Goal: Task Accomplishment & Management: Use online tool/utility

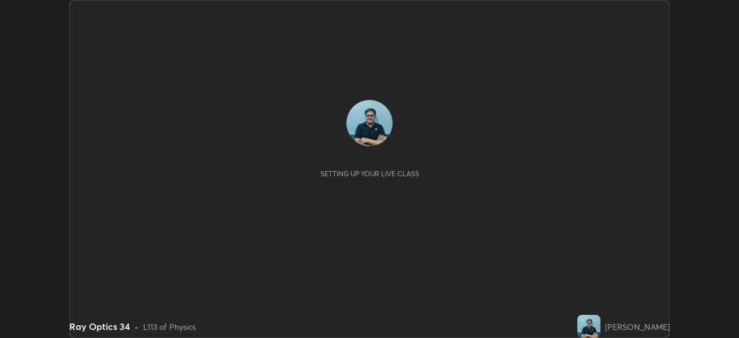
scroll to position [338, 738]
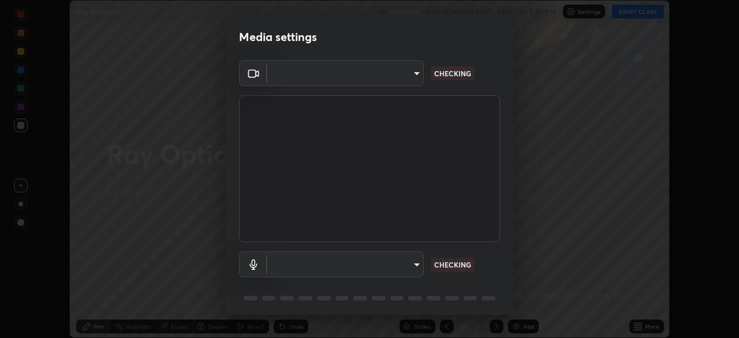
type input "09ecc5bada4ee907965ea0e478a95d4afed07b1251666ab8371fdf80b7aa1882"
type input "6dc8f349b3c20fc6bddc10fb1d8d879379ffd6c36522047ec6fbbe05f04cf55d"
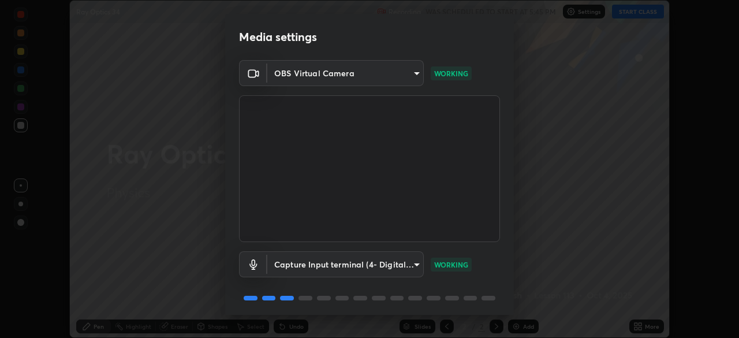
scroll to position [41, 0]
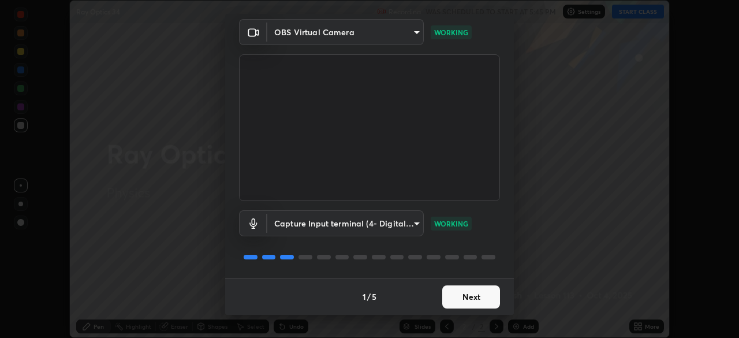
click at [484, 291] on button "Next" at bounding box center [471, 296] width 58 height 23
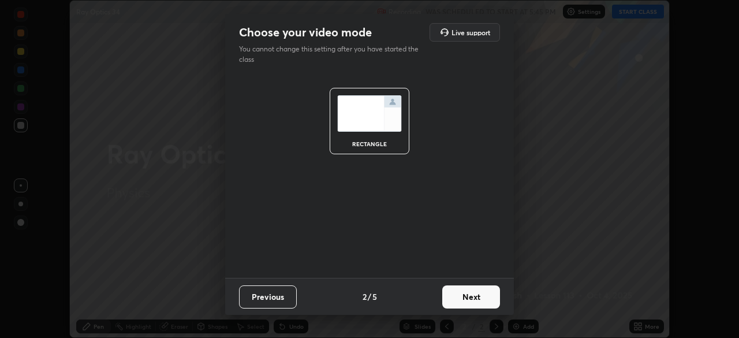
click at [491, 294] on button "Next" at bounding box center [471, 296] width 58 height 23
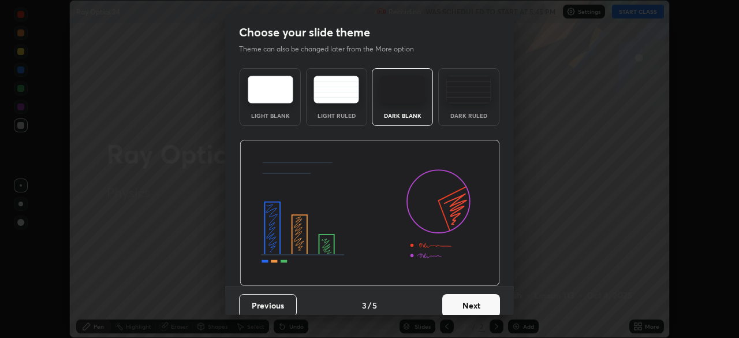
click at [491, 300] on button "Next" at bounding box center [471, 305] width 58 height 23
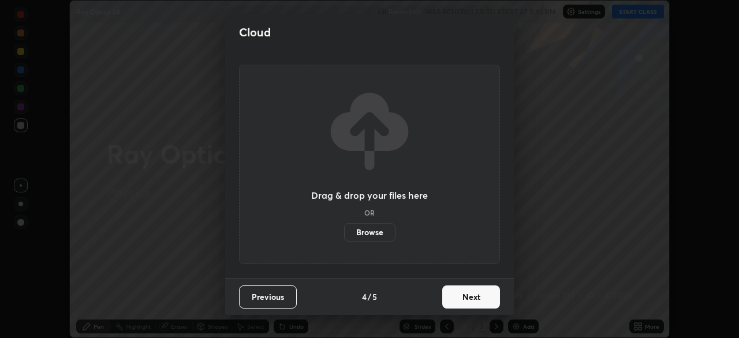
click at [477, 305] on button "Next" at bounding box center [471, 296] width 58 height 23
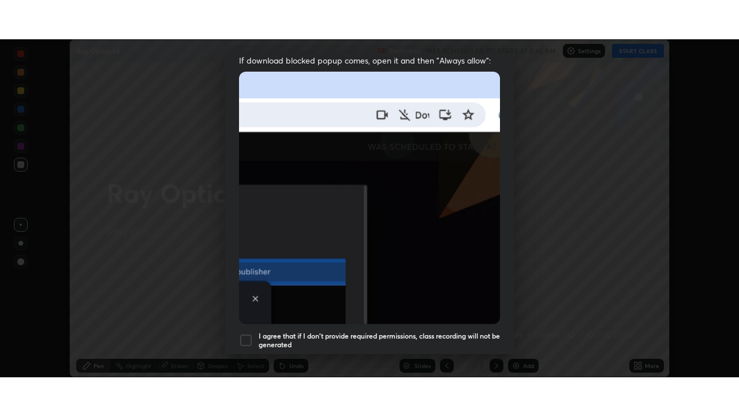
scroll to position [277, 0]
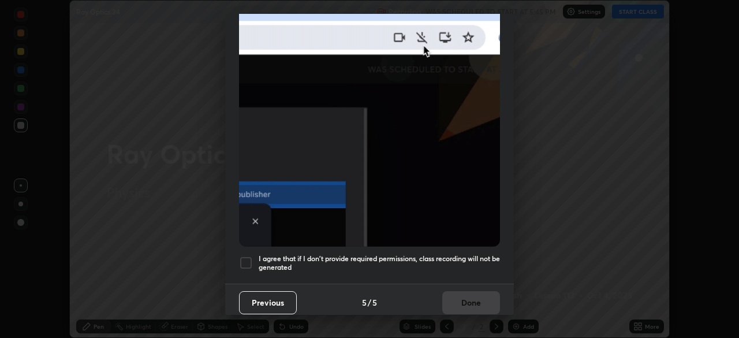
click at [249, 260] on div at bounding box center [246, 263] width 14 height 14
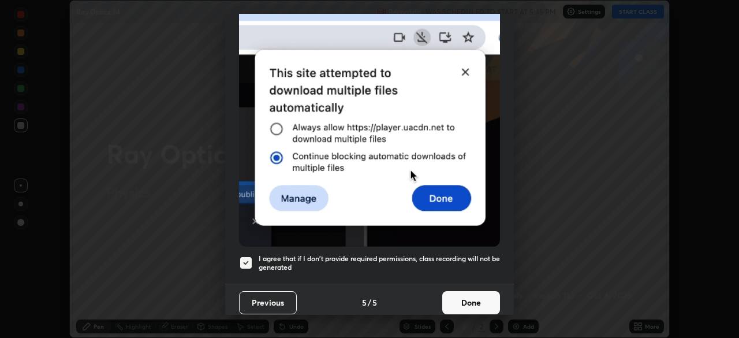
click at [477, 298] on button "Done" at bounding box center [471, 302] width 58 height 23
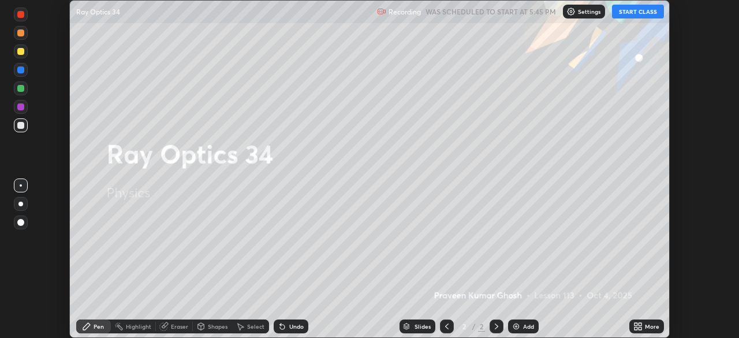
click at [639, 13] on button "START CLASS" at bounding box center [638, 12] width 52 height 14
click at [648, 323] on div "More" at bounding box center [652, 326] width 14 height 6
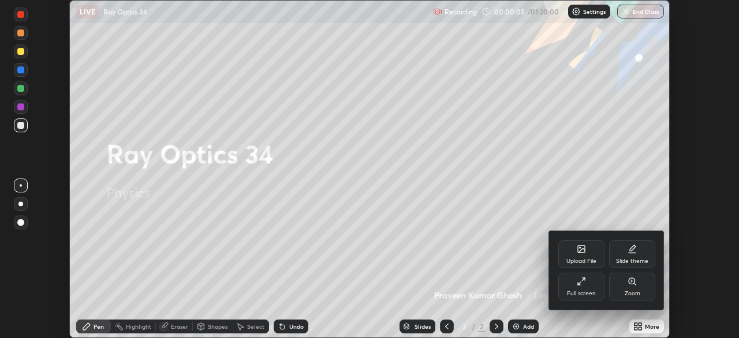
click at [582, 285] on icon at bounding box center [581, 281] width 9 height 9
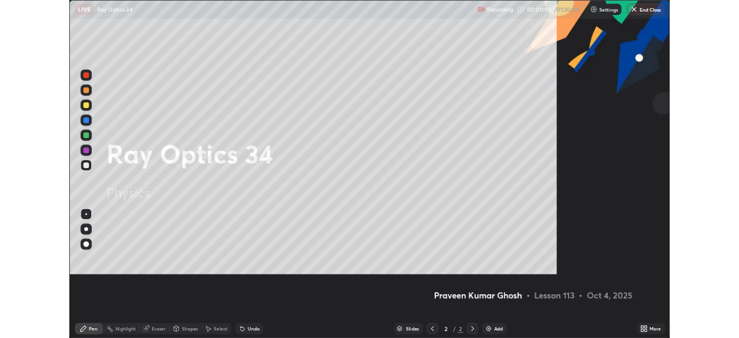
scroll to position [416, 739]
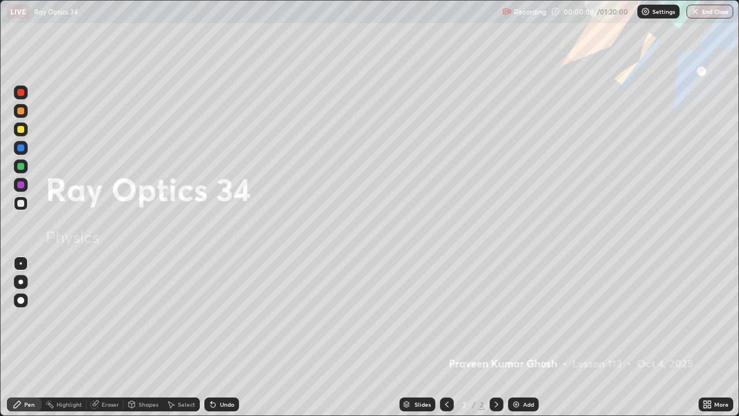
click at [527, 337] on div "Add" at bounding box center [528, 404] width 11 height 6
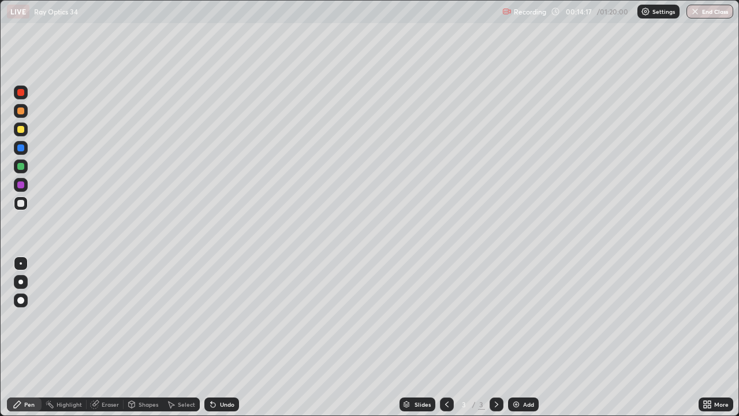
click at [527, 337] on div "Add" at bounding box center [528, 404] width 11 height 6
click at [231, 337] on div "Undo" at bounding box center [227, 404] width 14 height 6
click at [230, 337] on div "Undo" at bounding box center [221, 404] width 35 height 14
click at [529, 337] on div "Add" at bounding box center [528, 404] width 11 height 6
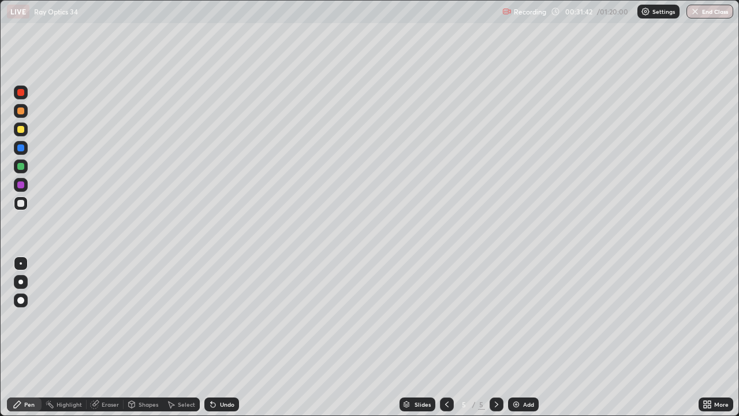
click at [112, 337] on div "Eraser" at bounding box center [110, 404] width 17 height 6
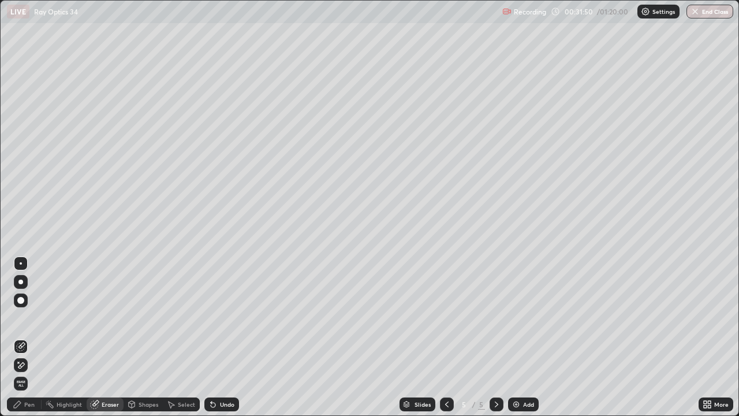
click at [33, 337] on div "Pen" at bounding box center [29, 404] width 10 height 6
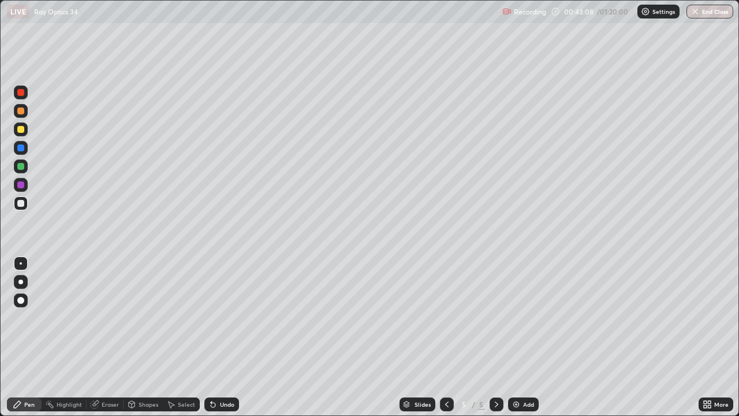
click at [531, 337] on div "Add" at bounding box center [523, 404] width 31 height 14
click at [529, 337] on div "Add" at bounding box center [528, 404] width 11 height 6
click at [442, 337] on icon at bounding box center [446, 404] width 9 height 9
click at [221, 337] on div "Undo" at bounding box center [221, 404] width 35 height 14
click at [22, 129] on div at bounding box center [20, 129] width 7 height 7
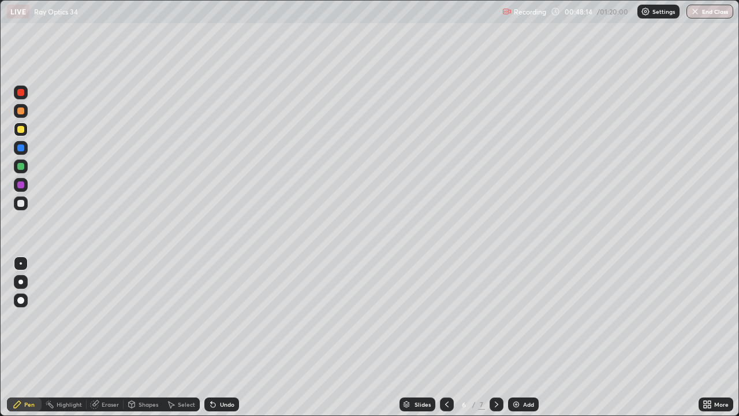
click at [111, 337] on div "Eraser" at bounding box center [110, 404] width 17 height 6
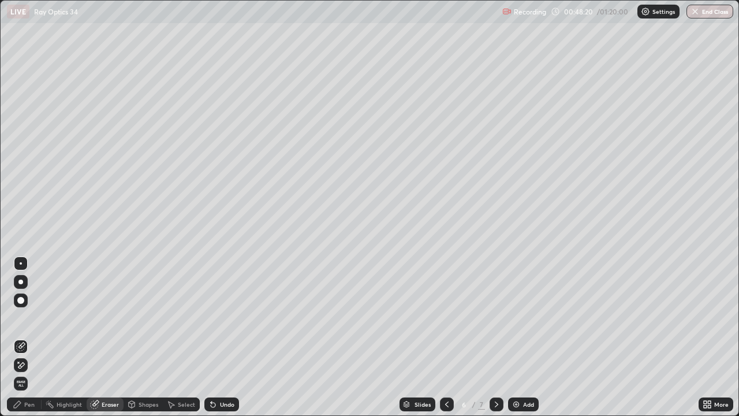
click at [35, 337] on div "Pen" at bounding box center [24, 404] width 35 height 14
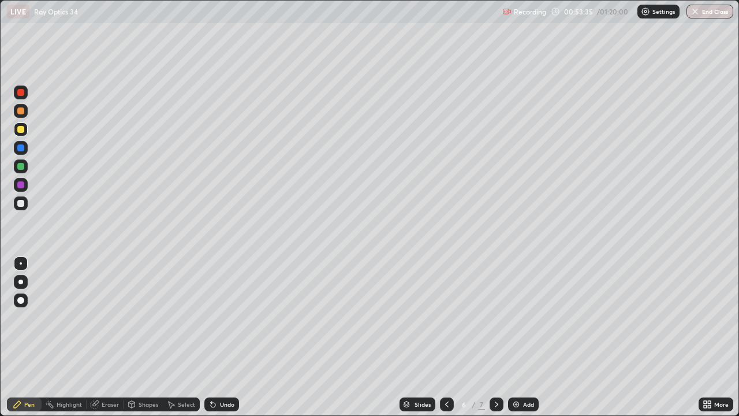
click at [524, 337] on div "Add" at bounding box center [528, 404] width 11 height 6
click at [20, 203] on div at bounding box center [20, 203] width 7 height 7
click at [525, 337] on div "Add" at bounding box center [528, 404] width 11 height 6
click at [181, 337] on div "Select" at bounding box center [186, 404] width 17 height 6
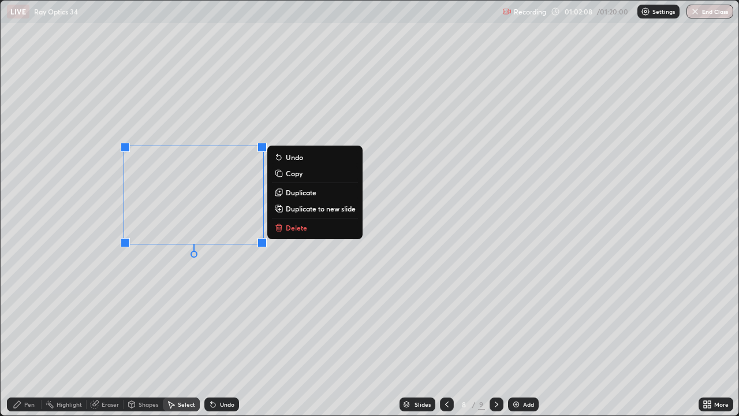
click at [297, 230] on p "Delete" at bounding box center [296, 227] width 21 height 9
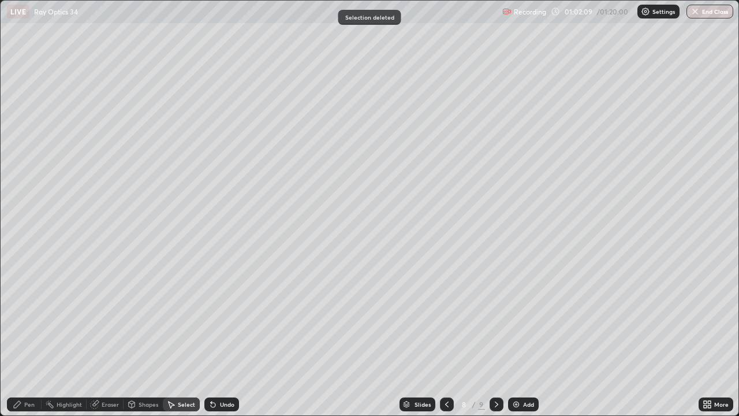
click at [137, 177] on div "0 ° Undo Copy Duplicate Duplicate to new slide Delete" at bounding box center [370, 208] width 738 height 415
click at [25, 337] on div "Pen" at bounding box center [24, 404] width 35 height 14
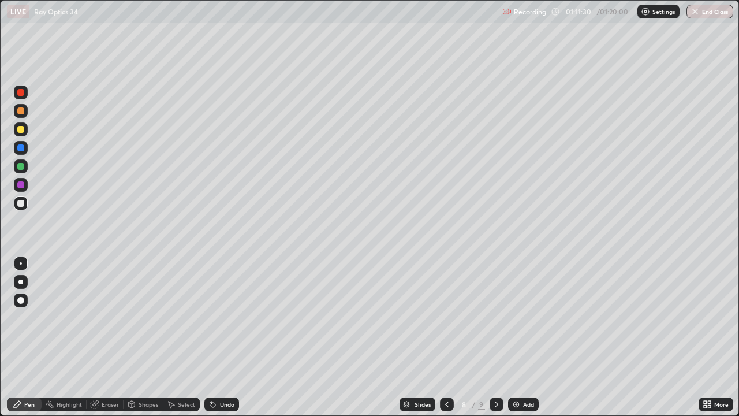
click at [528, 337] on div "Add" at bounding box center [523, 404] width 31 height 14
click at [717, 14] on button "End Class" at bounding box center [711, 12] width 46 height 14
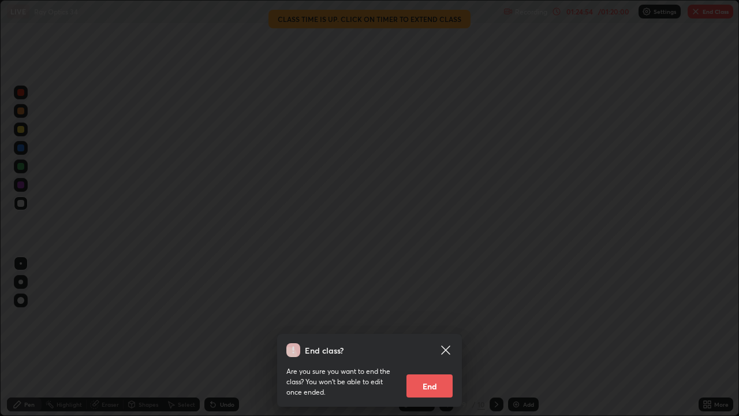
click at [421, 337] on button "End" at bounding box center [429, 385] width 46 height 23
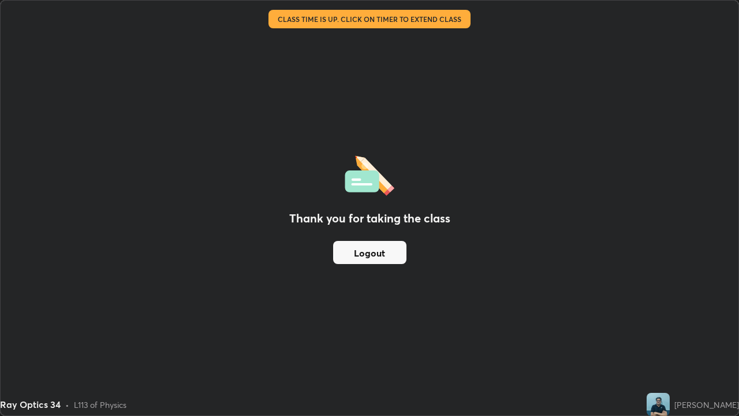
click at [390, 258] on button "Logout" at bounding box center [369, 252] width 73 height 23
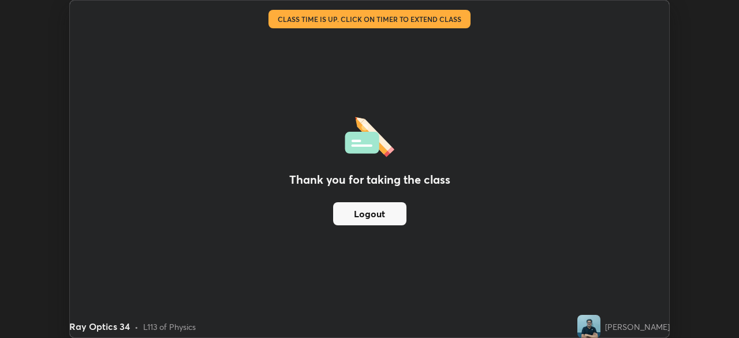
scroll to position [57398, 56997]
click at [390, 215] on button "Logout" at bounding box center [369, 213] width 73 height 23
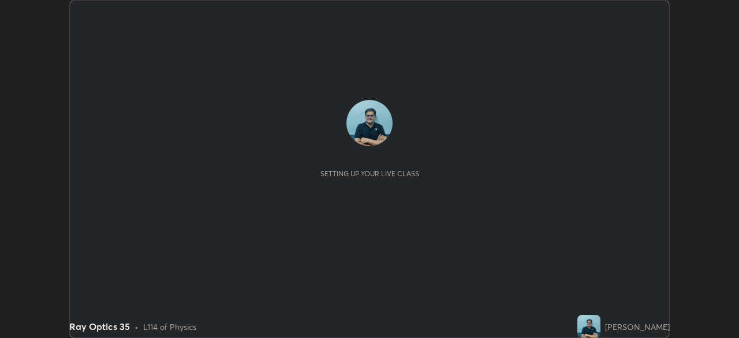
scroll to position [338, 738]
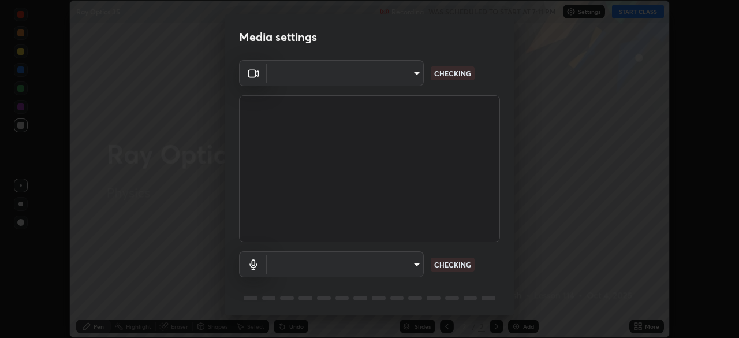
type input "09ecc5bada4ee907965ea0e478a95d4afed07b1251666ab8371fdf80b7aa1882"
type input "6dc8f349b3c20fc6bddc10fb1d8d879379ffd6c36522047ec6fbbe05f04cf55d"
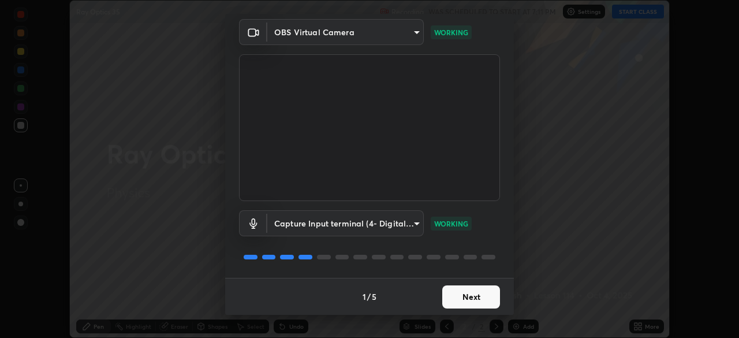
click at [475, 296] on button "Next" at bounding box center [471, 296] width 58 height 23
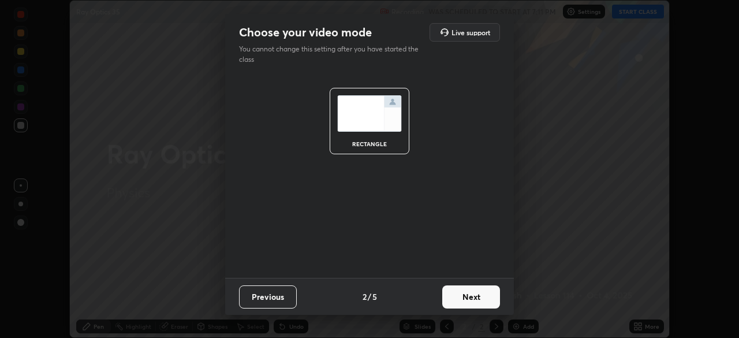
scroll to position [0, 0]
click at [479, 300] on button "Next" at bounding box center [471, 296] width 58 height 23
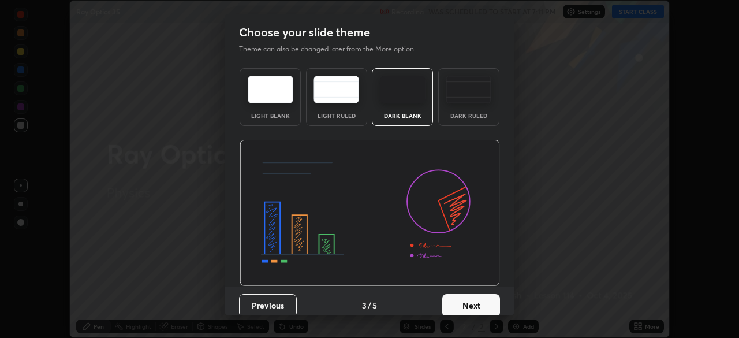
click at [480, 300] on button "Next" at bounding box center [471, 305] width 58 height 23
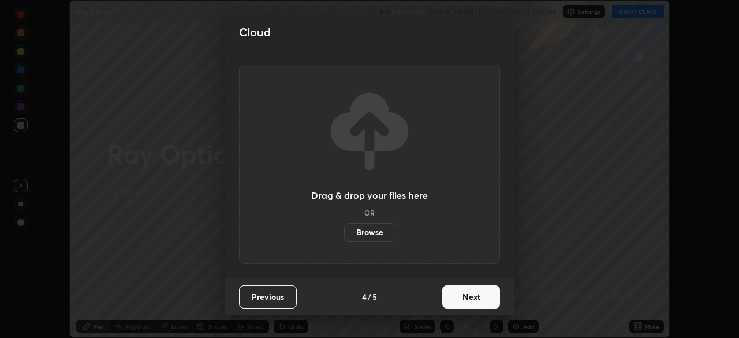
click at [480, 298] on button "Next" at bounding box center [471, 296] width 58 height 23
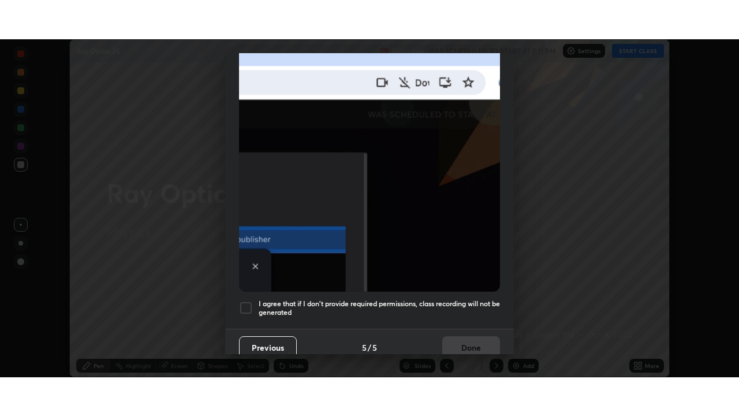
scroll to position [277, 0]
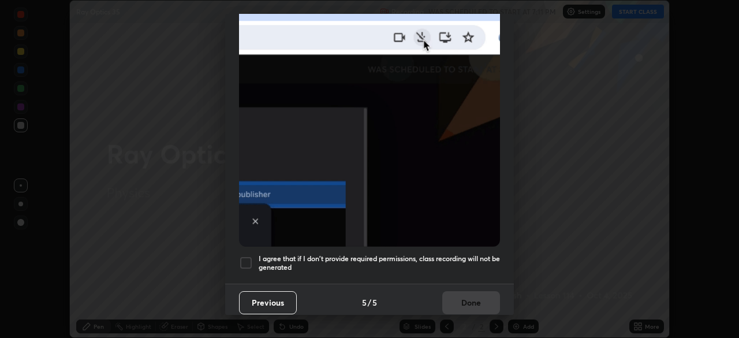
click at [252, 257] on div at bounding box center [246, 263] width 14 height 14
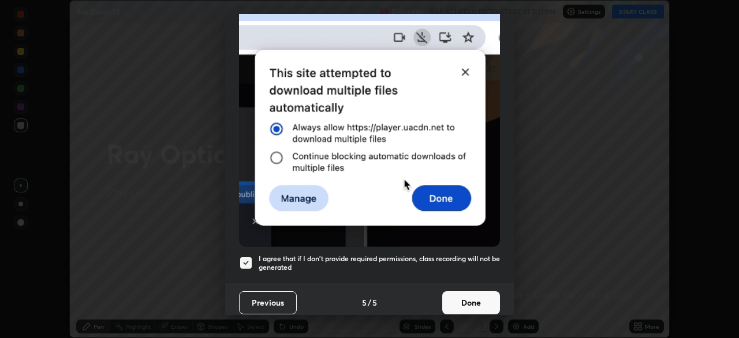
click at [465, 296] on button "Done" at bounding box center [471, 302] width 58 height 23
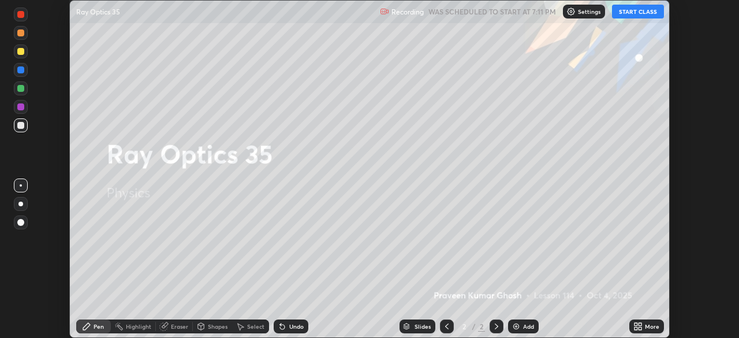
click at [639, 12] on button "START CLASS" at bounding box center [638, 12] width 52 height 14
click at [645, 328] on div "More" at bounding box center [652, 326] width 14 height 6
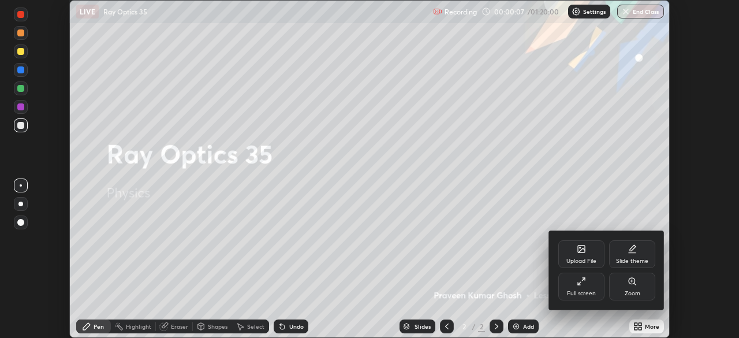
click at [585, 287] on div "Full screen" at bounding box center [581, 287] width 46 height 28
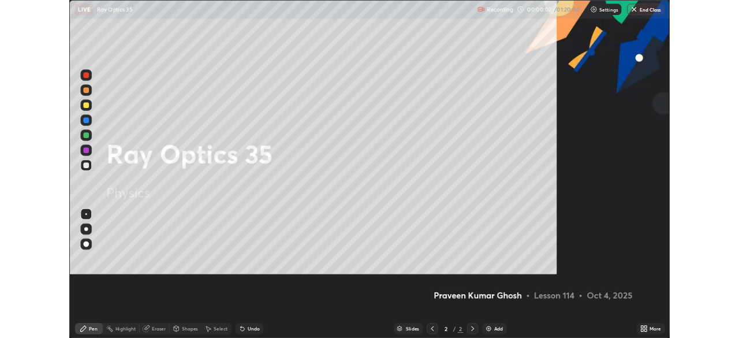
scroll to position [416, 739]
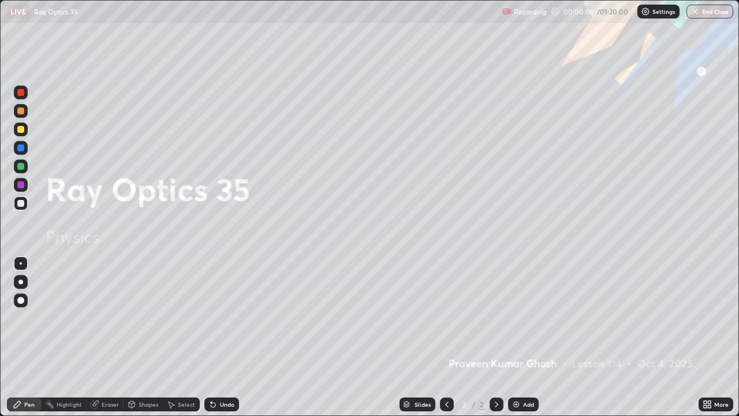
click at [528, 337] on div "Add" at bounding box center [528, 404] width 11 height 6
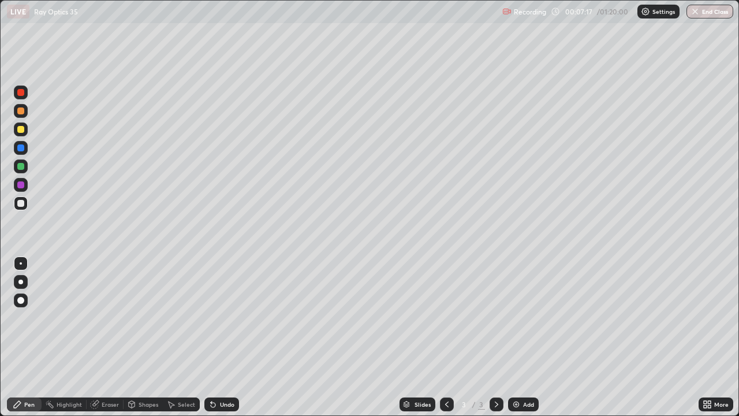
click at [20, 165] on div at bounding box center [20, 166] width 7 height 7
click at [0, 195] on div "Setting up your live class" at bounding box center [369, 208] width 739 height 416
click at [525, 337] on div "Add" at bounding box center [528, 404] width 11 height 6
click at [20, 200] on div at bounding box center [20, 203] width 7 height 7
click at [19, 130] on div at bounding box center [20, 129] width 7 height 7
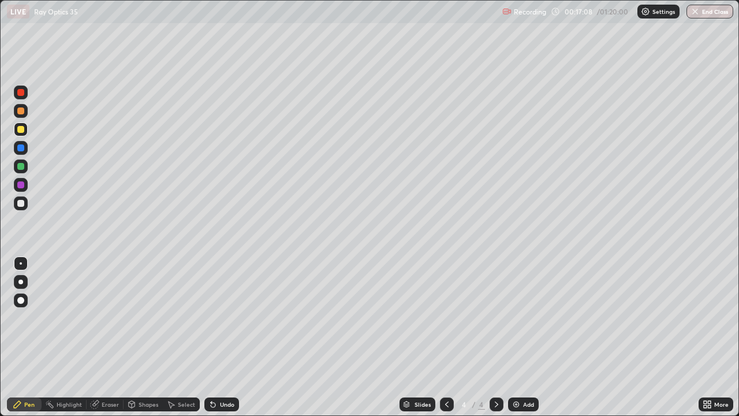
click at [105, 337] on div "Eraser" at bounding box center [110, 404] width 17 height 6
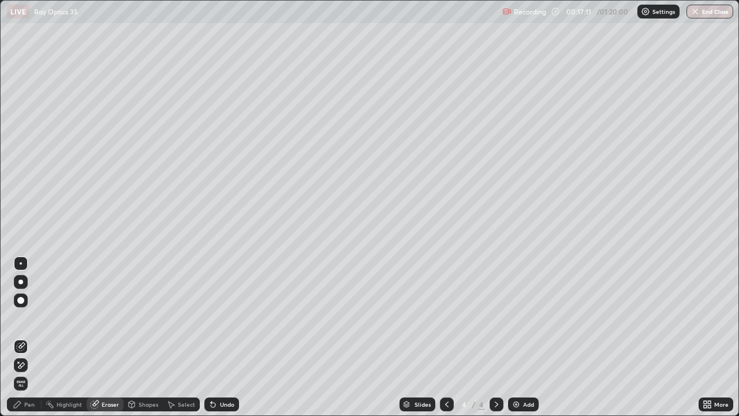
click at [29, 337] on div "Pen" at bounding box center [29, 404] width 10 height 6
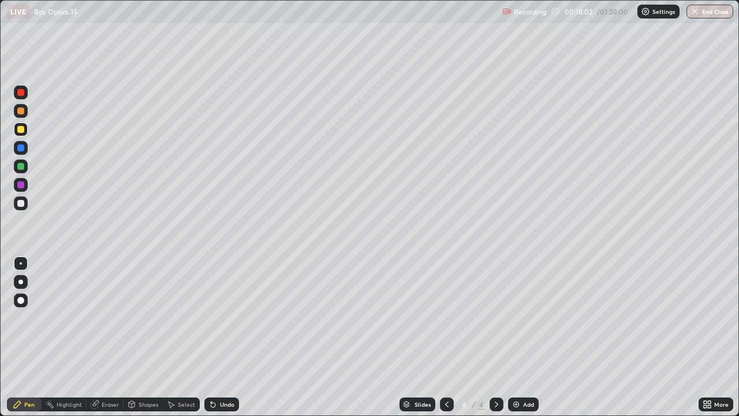
click at [21, 168] on div at bounding box center [20, 166] width 7 height 7
click at [25, 206] on div at bounding box center [21, 203] width 14 height 14
click at [21, 167] on div at bounding box center [20, 166] width 7 height 7
click at [529, 337] on div "Add" at bounding box center [528, 404] width 11 height 6
click at [25, 201] on div at bounding box center [21, 203] width 14 height 14
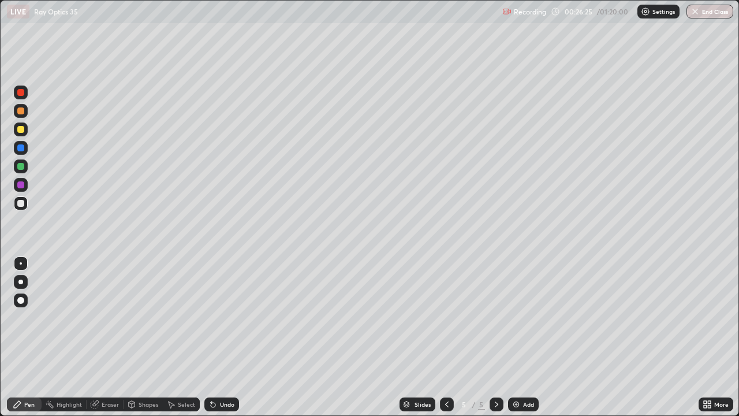
click at [18, 129] on div at bounding box center [20, 129] width 7 height 7
click at [21, 203] on div at bounding box center [20, 203] width 7 height 7
click at [21, 112] on div at bounding box center [20, 110] width 7 height 7
click at [20, 205] on div at bounding box center [20, 203] width 7 height 7
click at [229, 337] on div "Undo" at bounding box center [227, 404] width 14 height 6
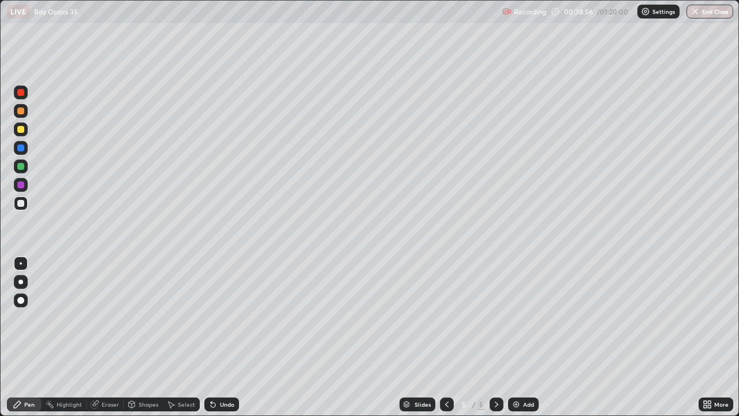
click at [533, 337] on div "Add" at bounding box center [528, 404] width 11 height 6
click at [19, 131] on div at bounding box center [20, 129] width 7 height 7
click at [22, 204] on div at bounding box center [20, 203] width 7 height 7
click at [107, 337] on div "Eraser" at bounding box center [110, 404] width 17 height 6
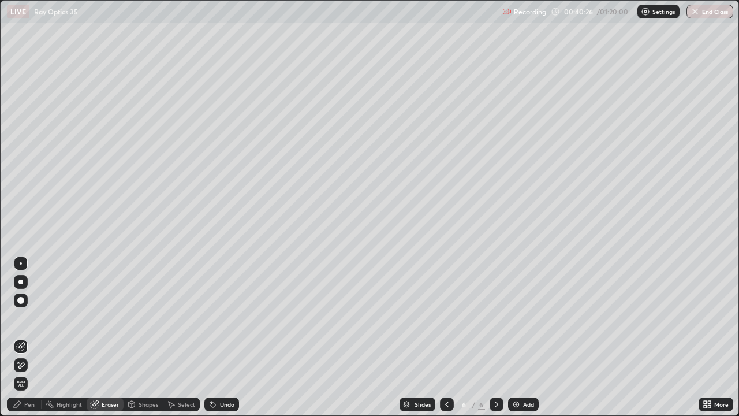
click at [30, 337] on div "Pen" at bounding box center [29, 404] width 10 height 6
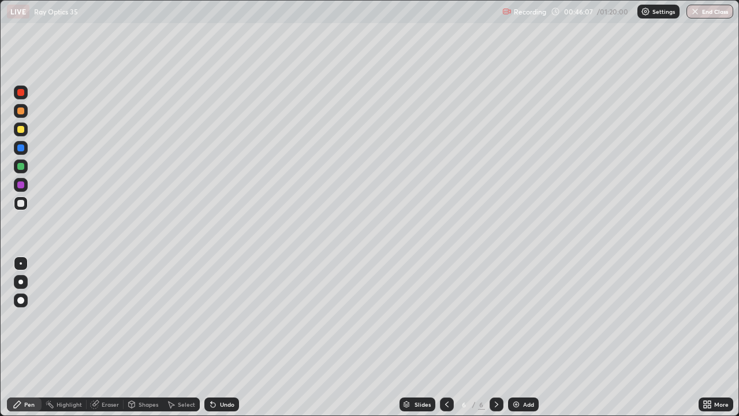
click at [19, 166] on div at bounding box center [20, 166] width 7 height 7
click at [19, 165] on div at bounding box center [20, 166] width 7 height 7
click at [185, 337] on div "Select" at bounding box center [186, 404] width 17 height 6
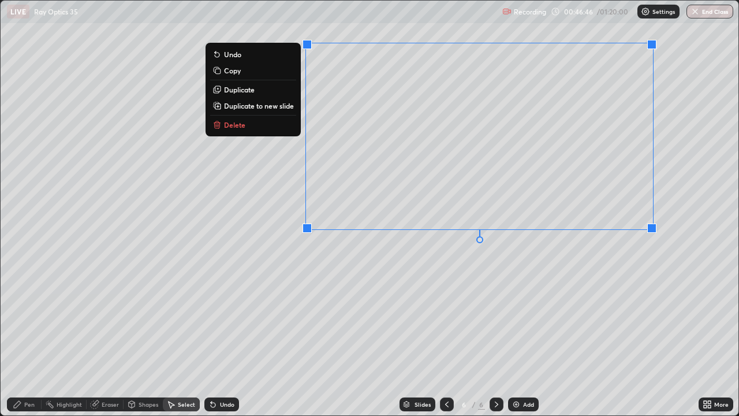
click at [231, 130] on button "Delete" at bounding box center [253, 125] width 86 height 14
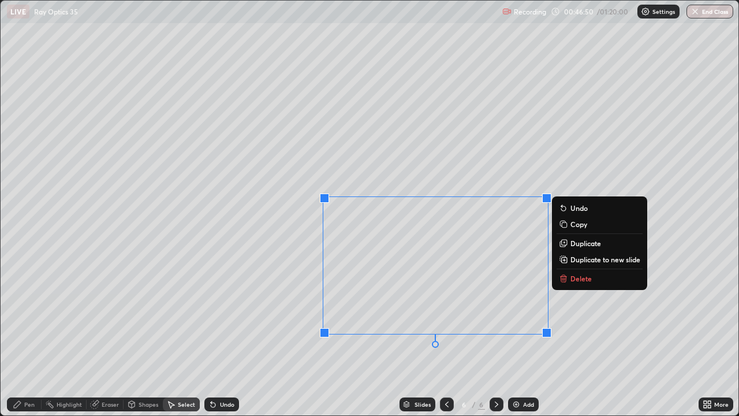
click at [581, 278] on p "Delete" at bounding box center [580, 278] width 21 height 9
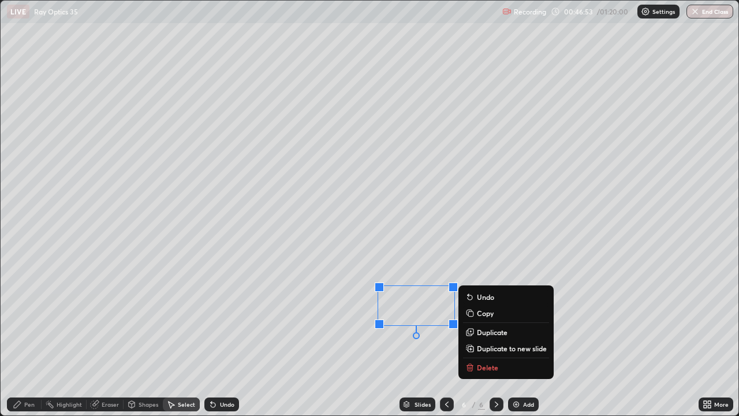
click at [490, 337] on p "Delete" at bounding box center [487, 367] width 21 height 9
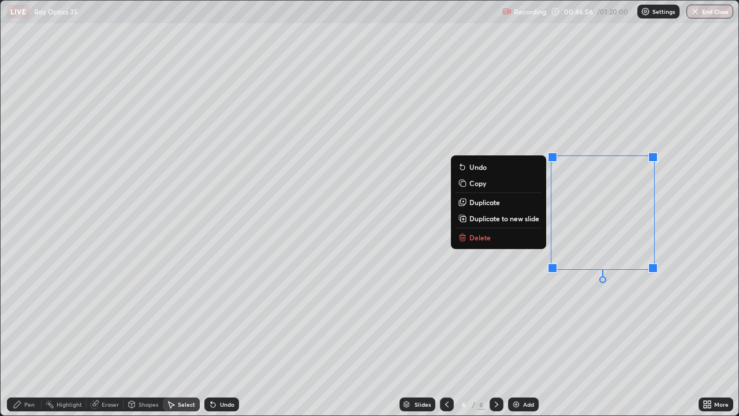
click at [488, 237] on p "Delete" at bounding box center [479, 237] width 21 height 9
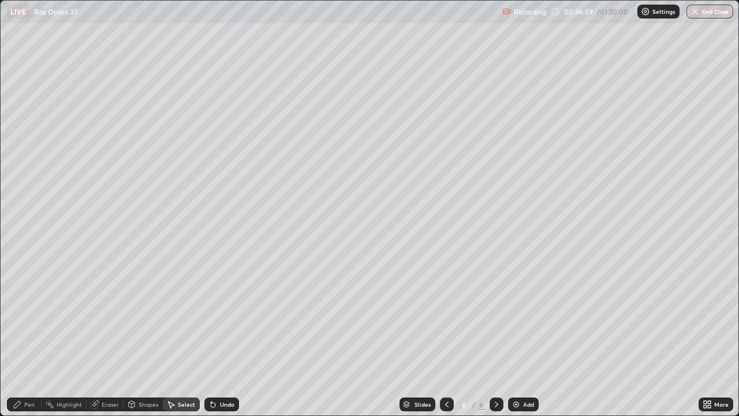
click at [27, 337] on div "Pen" at bounding box center [29, 404] width 10 height 6
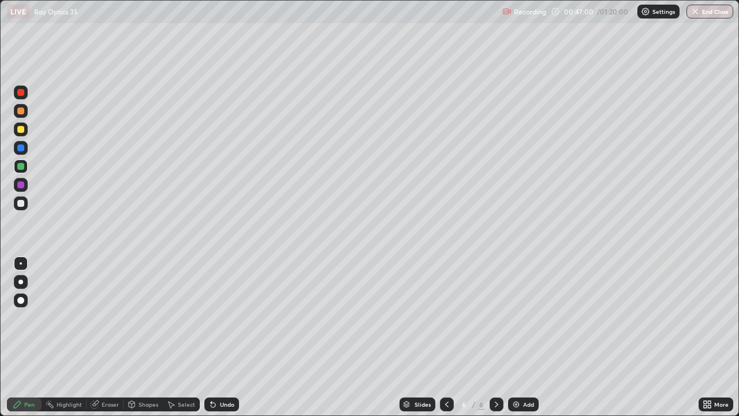
click at [21, 200] on div at bounding box center [20, 203] width 7 height 7
click at [529, 337] on div "Add" at bounding box center [528, 404] width 11 height 6
click at [711, 14] on button "End Class" at bounding box center [709, 12] width 47 height 14
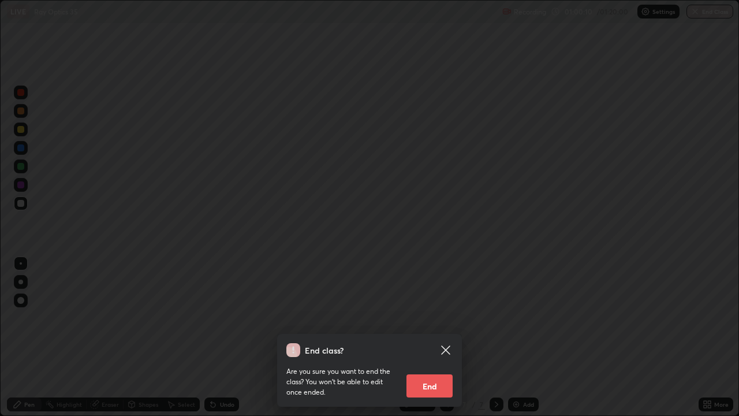
click at [434, 337] on button "End" at bounding box center [429, 385] width 46 height 23
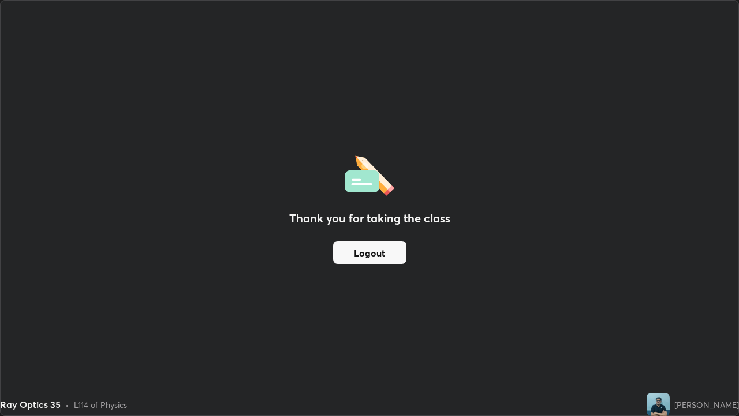
click at [383, 250] on button "Logout" at bounding box center [369, 252] width 73 height 23
click at [365, 253] on button "Logout" at bounding box center [369, 252] width 73 height 23
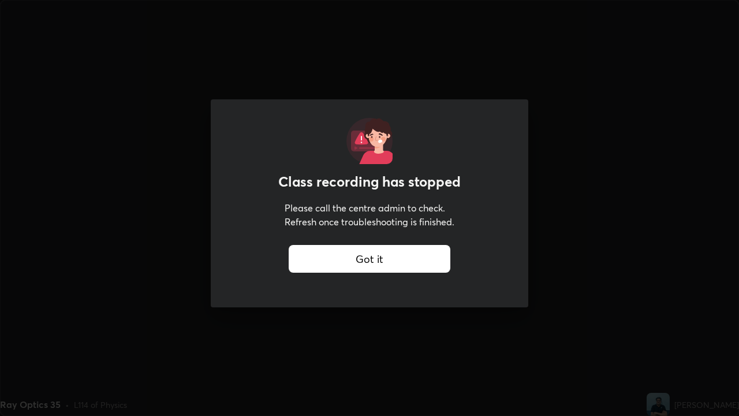
click at [402, 252] on div "Got it" at bounding box center [370, 259] width 162 height 28
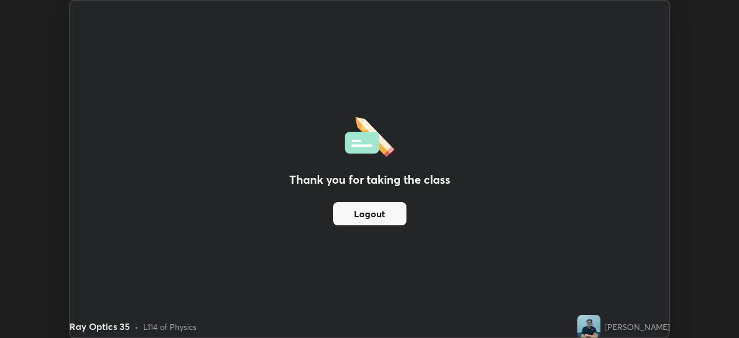
scroll to position [57398, 56997]
